Goal: Transaction & Acquisition: Purchase product/service

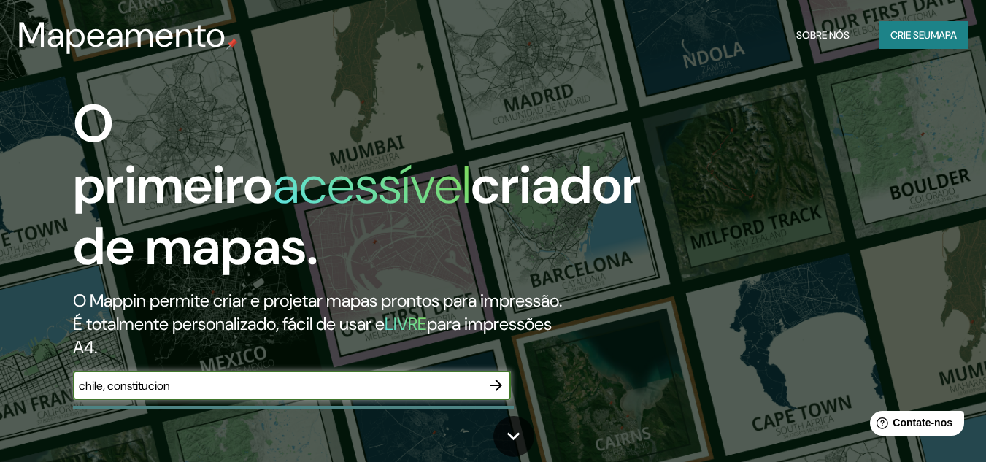
type input "chile, constitucion"
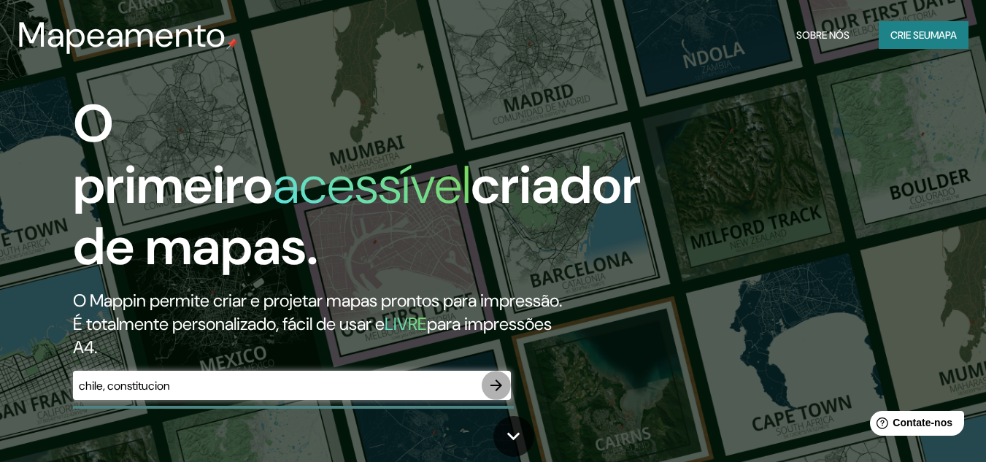
click at [488, 394] on icon "button" at bounding box center [496, 385] width 18 height 18
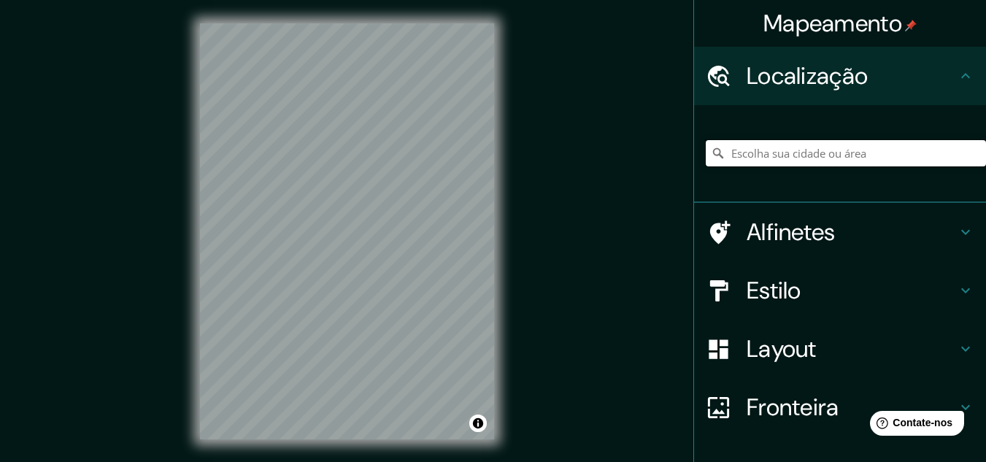
click at [781, 152] on input "Escolha sua cidade ou área" at bounding box center [845, 153] width 280 height 26
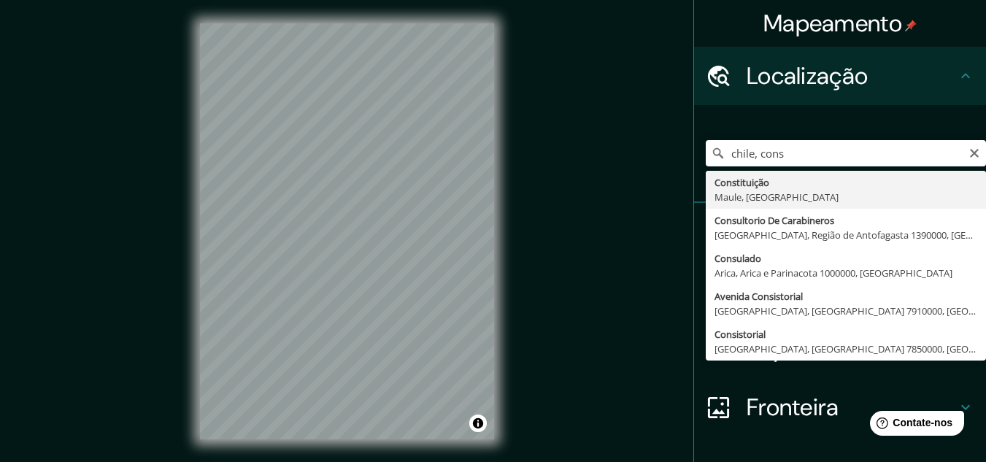
type input "Constitución, [GEOGRAPHIC_DATA], [GEOGRAPHIC_DATA]"
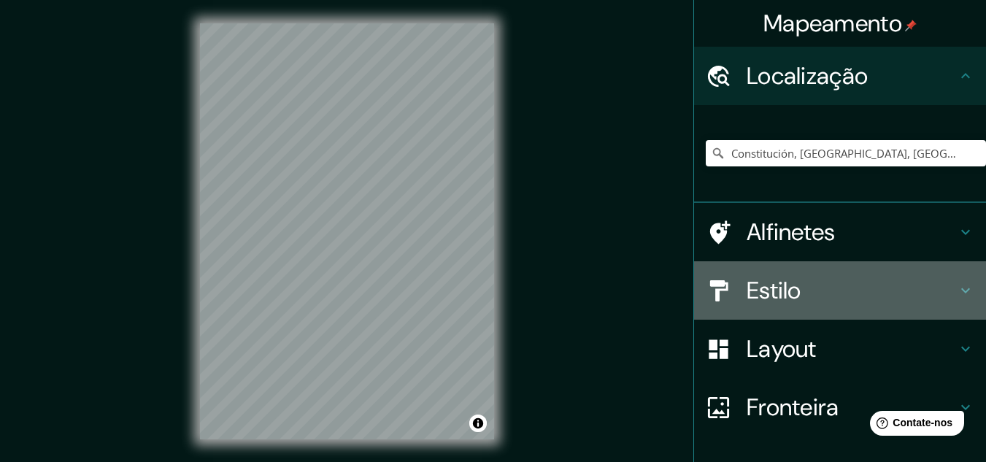
click at [753, 279] on font "Estilo" at bounding box center [773, 290] width 55 height 31
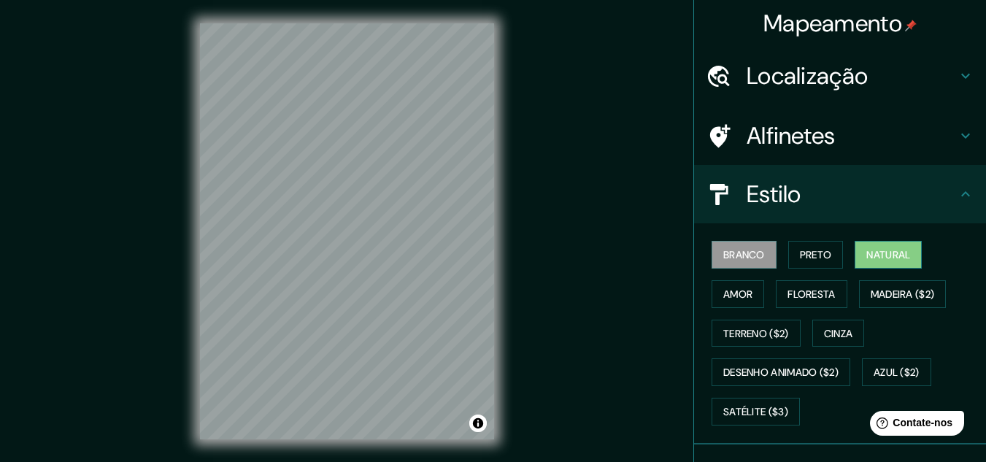
click at [876, 252] on font "Natural" at bounding box center [888, 254] width 44 height 13
click at [834, 328] on font "Cinza" at bounding box center [838, 333] width 29 height 13
click at [750, 244] on button "Branco" at bounding box center [743, 255] width 65 height 28
click at [813, 248] on font "Preto" at bounding box center [816, 254] width 32 height 13
click at [866, 248] on font "Natural" at bounding box center [888, 254] width 44 height 13
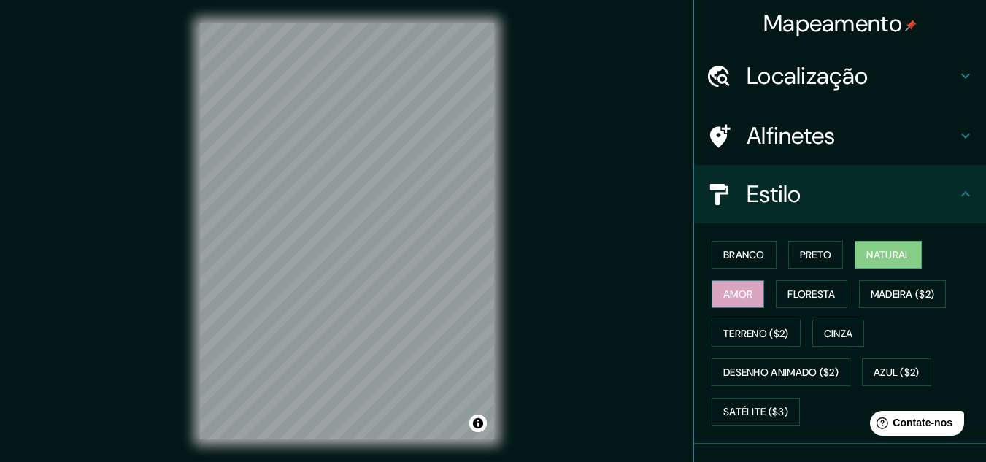
click at [724, 294] on font "Amor" at bounding box center [737, 293] width 29 height 13
click at [788, 289] on font "Floresta" at bounding box center [810, 293] width 47 height 13
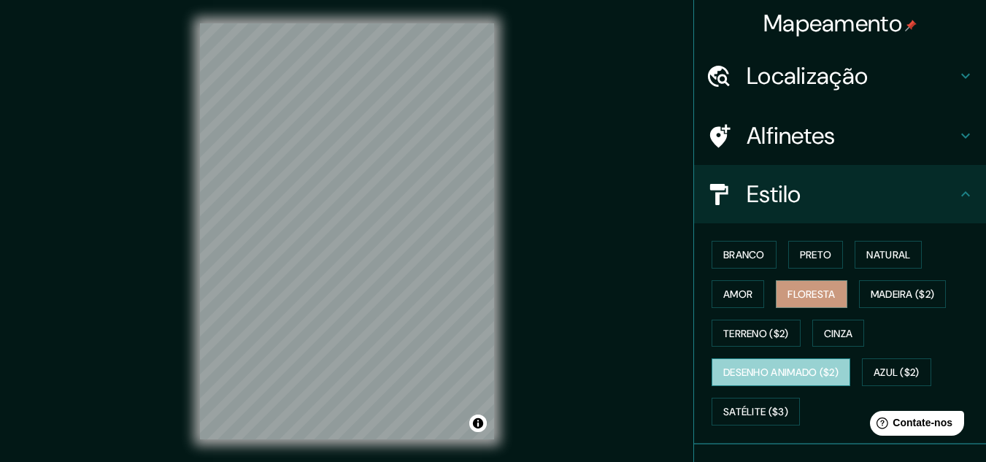
click at [794, 372] on font "Desenho animado ($2)" at bounding box center [780, 372] width 115 height 13
